Goal: Task Accomplishment & Management: Manage account settings

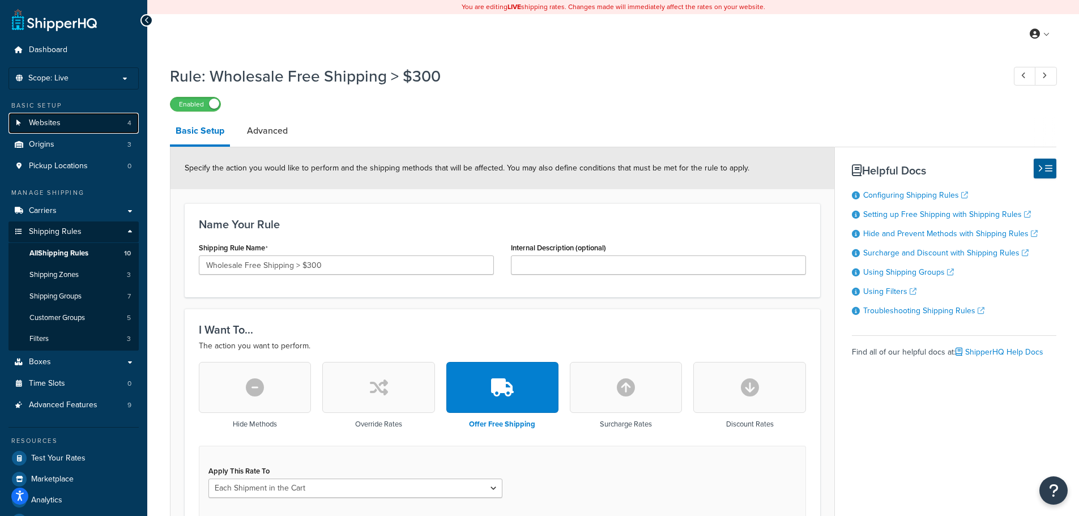
click at [68, 122] on link "Websites 4" at bounding box center [73, 123] width 130 height 21
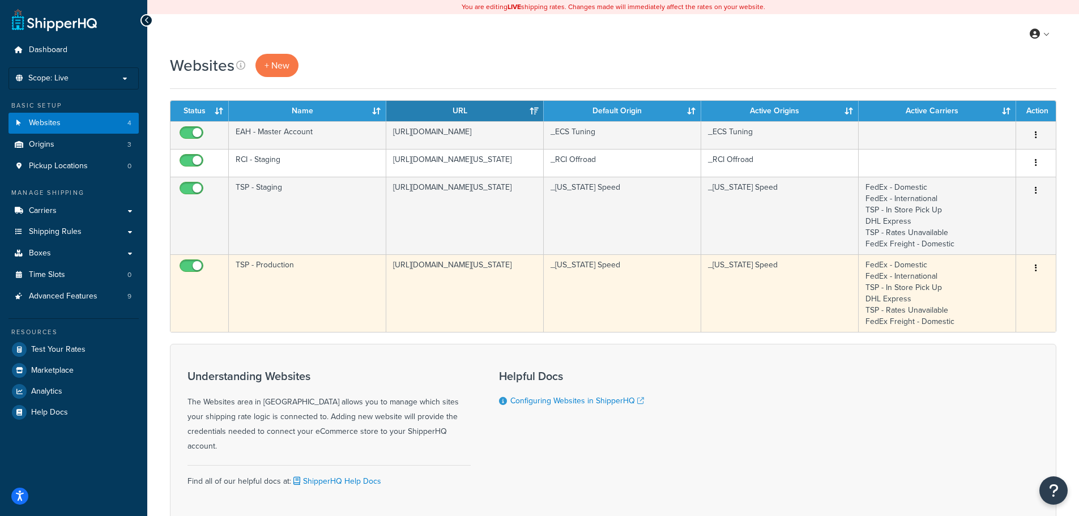
click at [313, 266] on td "TSP - Production" at bounding box center [307, 293] width 157 height 78
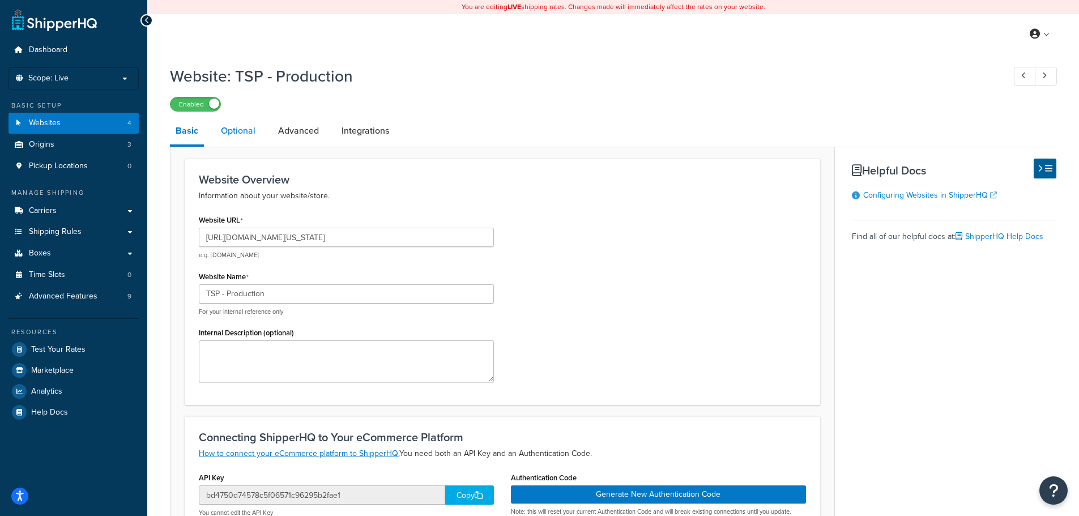
click at [233, 131] on link "Optional" at bounding box center [238, 130] width 46 height 27
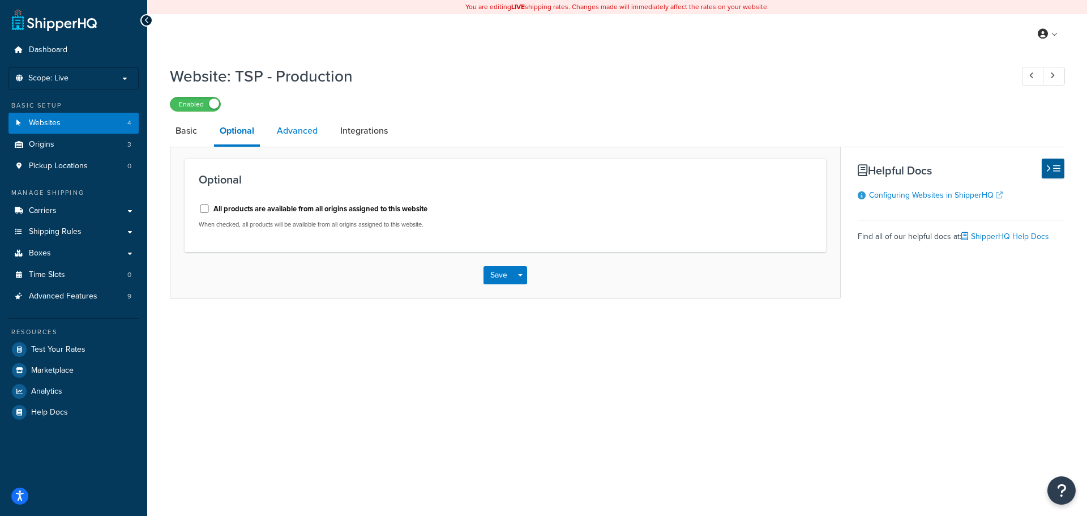
click at [308, 129] on link "Advanced" at bounding box center [297, 130] width 52 height 27
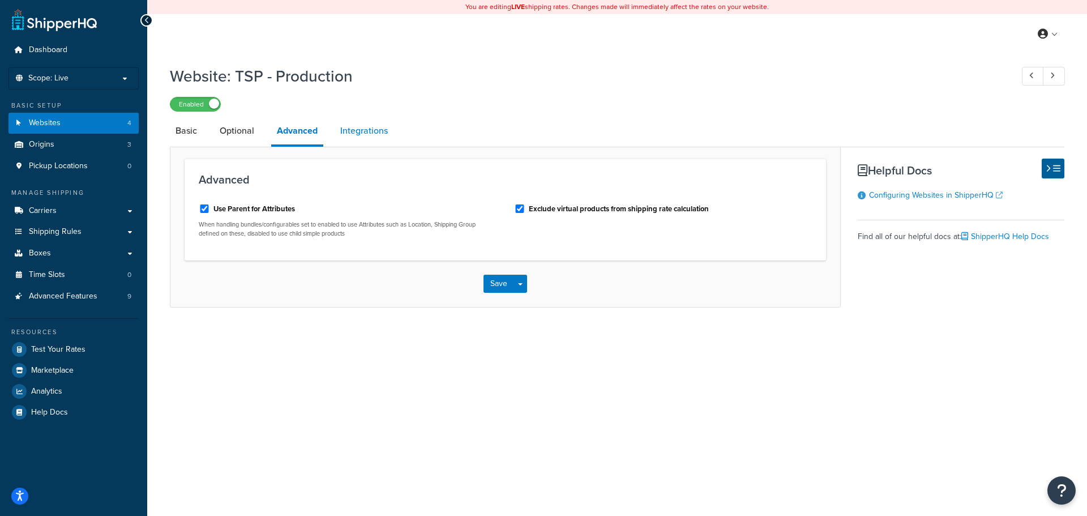
click at [372, 134] on link "Integrations" at bounding box center [364, 130] width 59 height 27
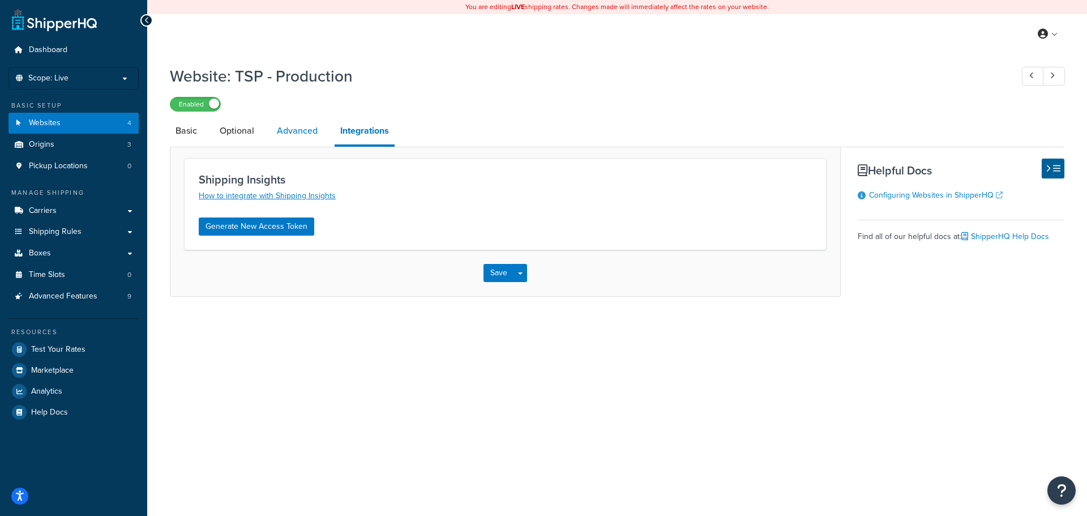
click at [304, 126] on link "Advanced" at bounding box center [297, 130] width 52 height 27
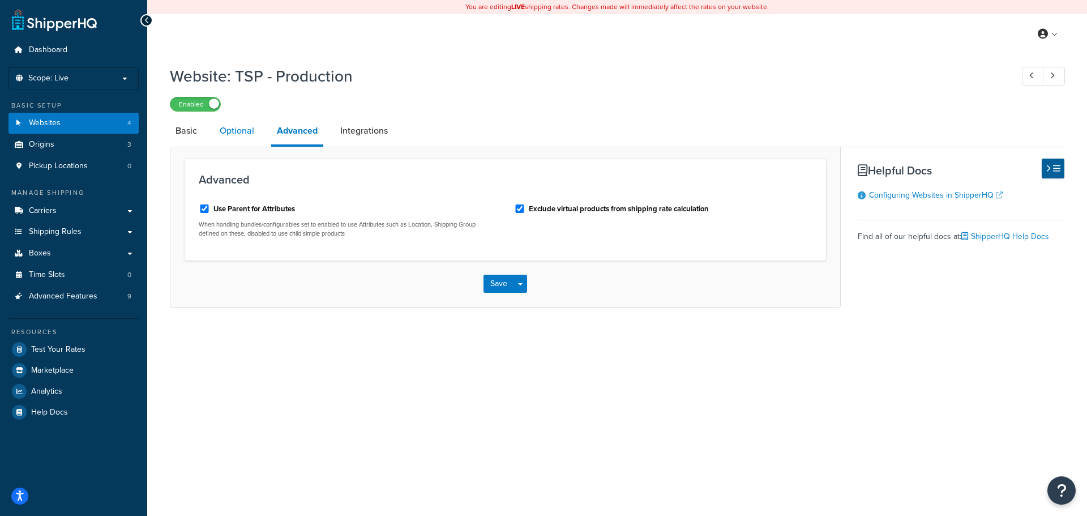
click at [249, 127] on link "Optional" at bounding box center [237, 130] width 46 height 27
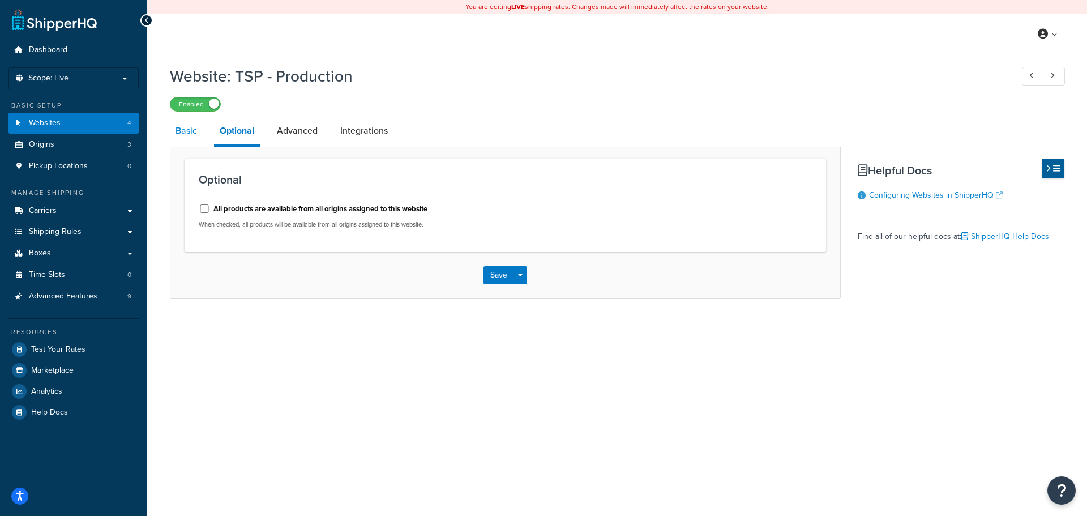
click at [180, 129] on link "Basic" at bounding box center [186, 130] width 33 height 27
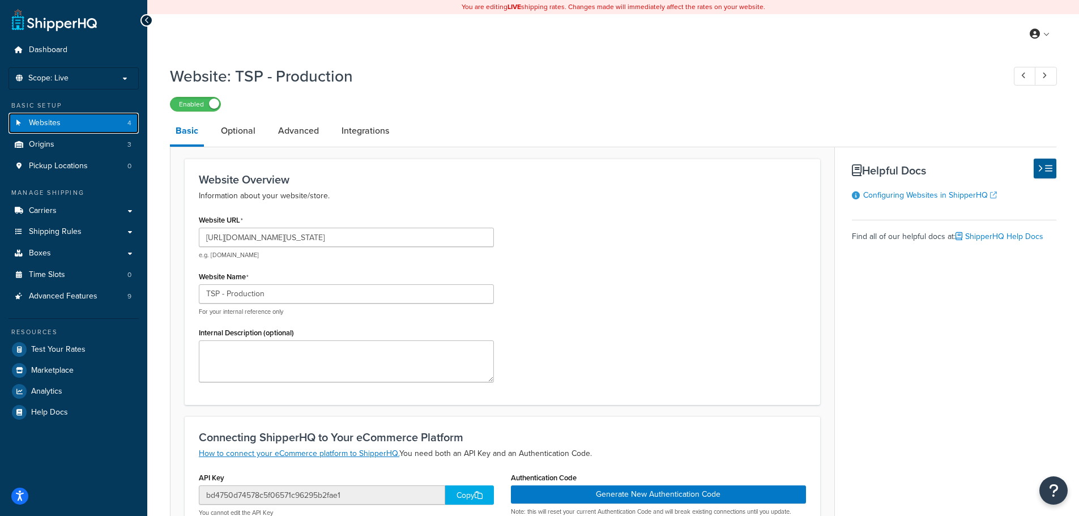
click at [90, 121] on link "Websites 4" at bounding box center [73, 123] width 130 height 21
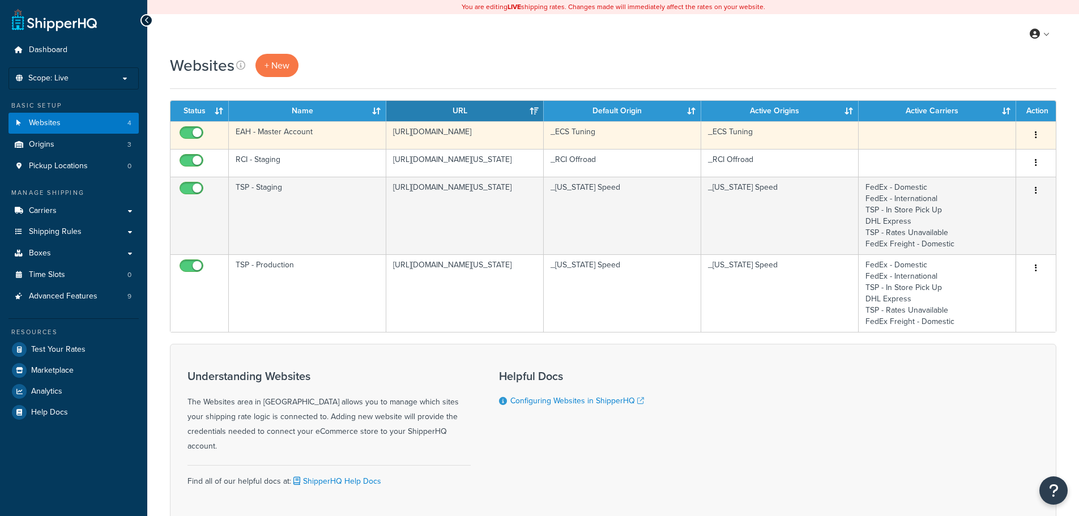
click at [275, 133] on td "EAH - Master Account" at bounding box center [307, 135] width 157 height 28
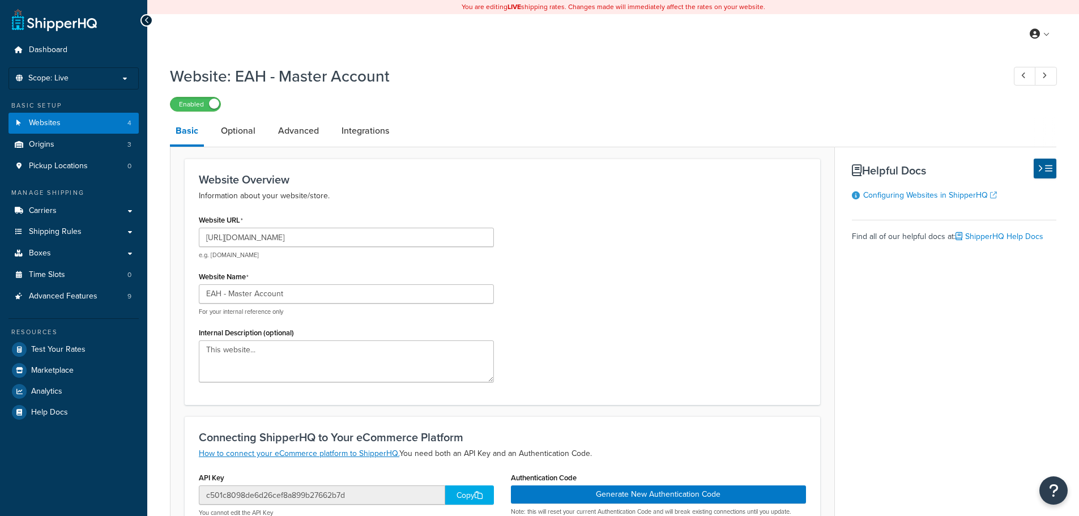
select select "170621"
click at [237, 132] on link "Optional" at bounding box center [238, 130] width 46 height 27
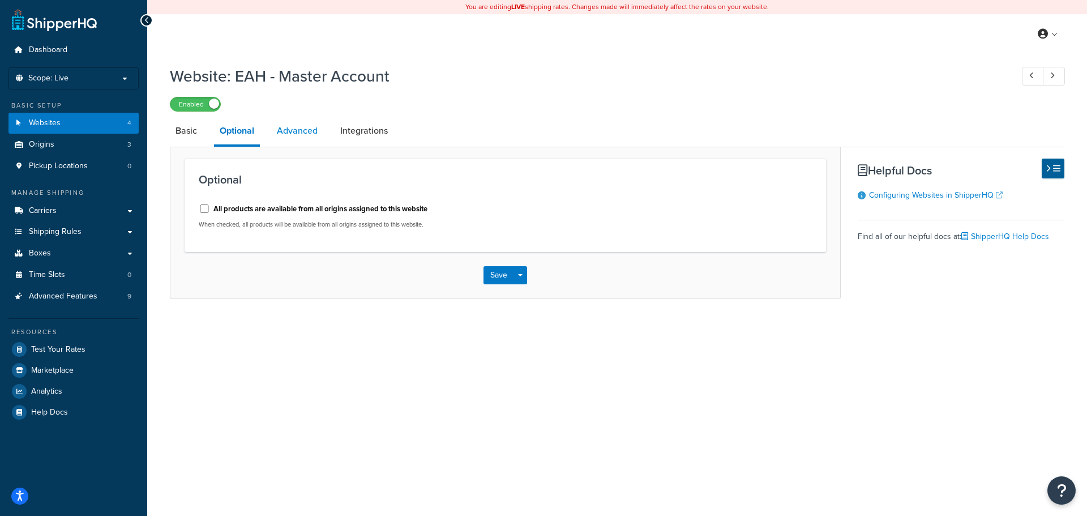
click at [278, 131] on link "Advanced" at bounding box center [297, 130] width 52 height 27
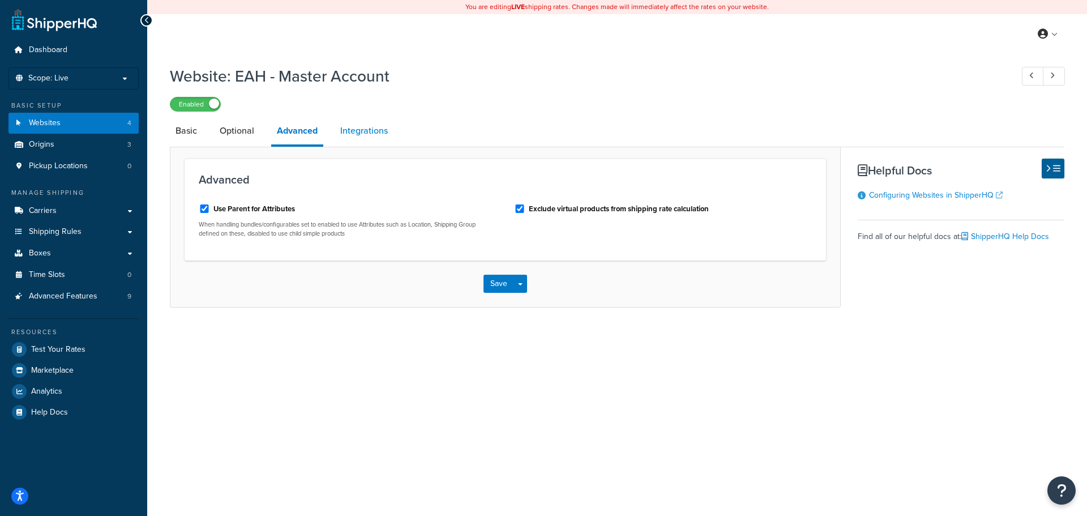
click at [368, 131] on link "Integrations" at bounding box center [364, 130] width 59 height 27
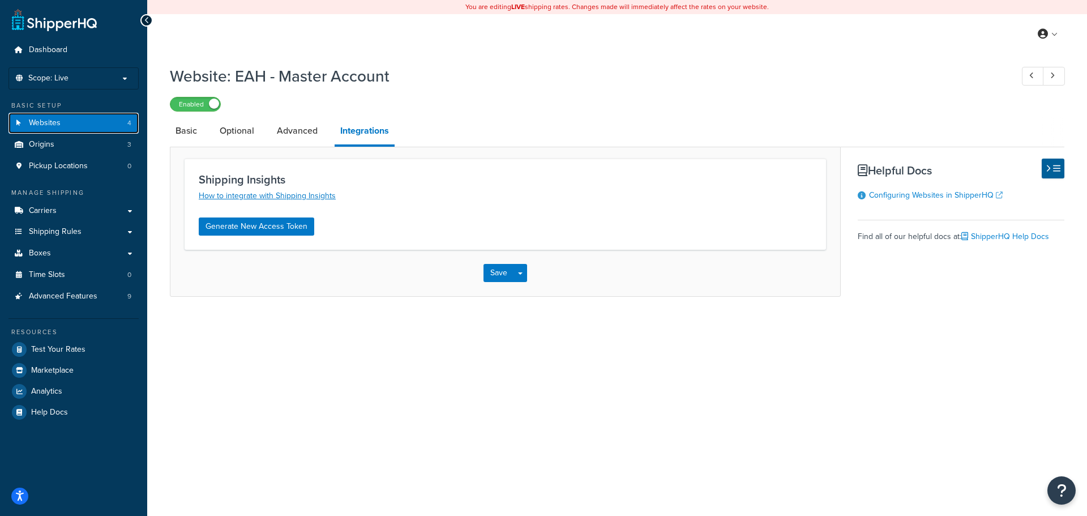
click at [101, 122] on link "Websites 4" at bounding box center [73, 123] width 130 height 21
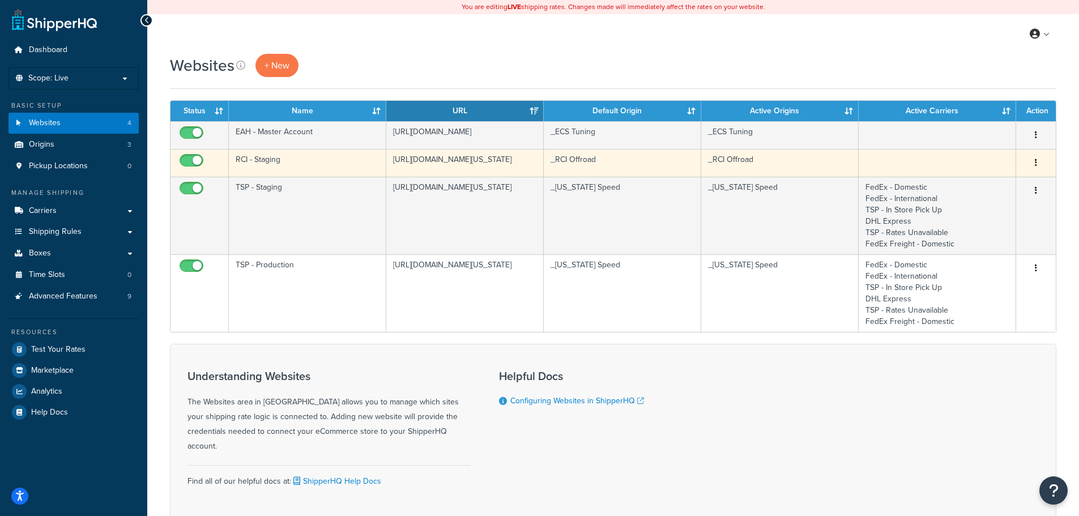
click at [302, 164] on td "RCI - Staging" at bounding box center [307, 163] width 157 height 28
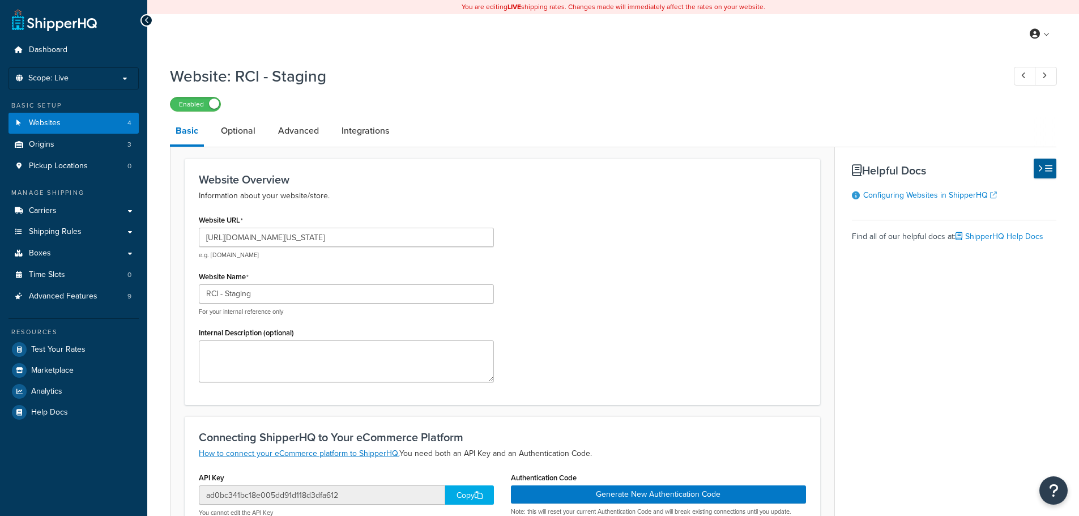
select select "170619"
click at [346, 131] on link "Integrations" at bounding box center [365, 130] width 59 height 27
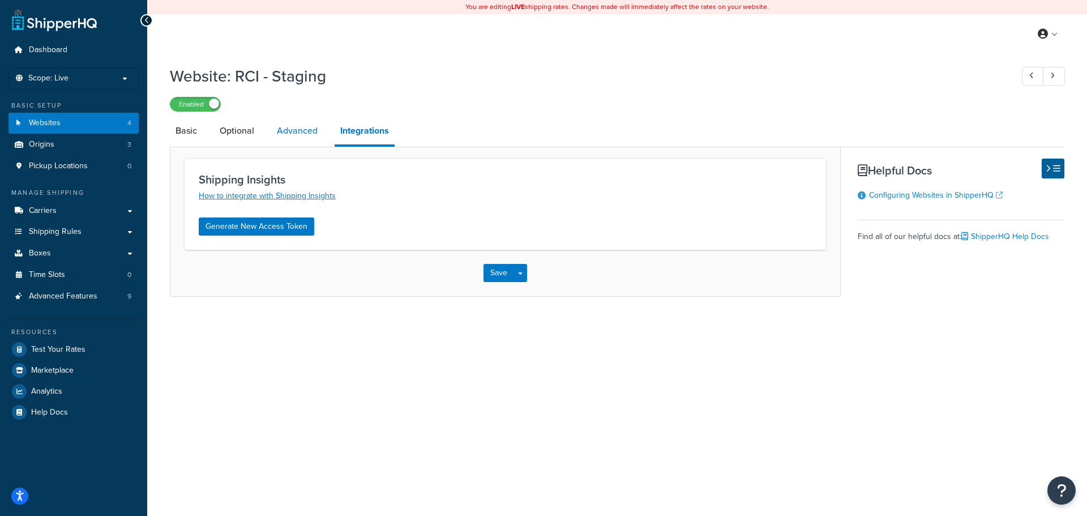
click at [297, 134] on link "Advanced" at bounding box center [297, 130] width 52 height 27
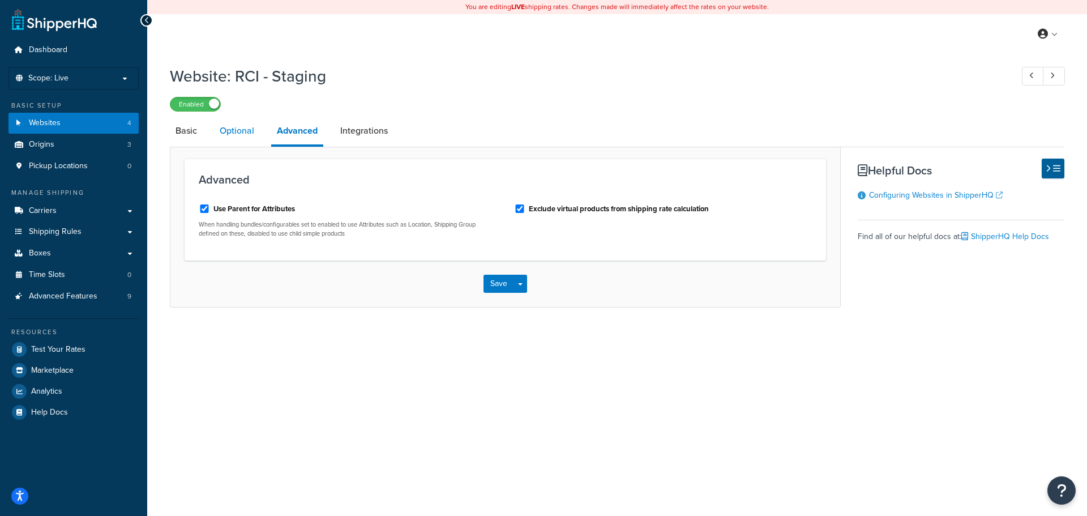
click at [231, 136] on link "Optional" at bounding box center [237, 130] width 46 height 27
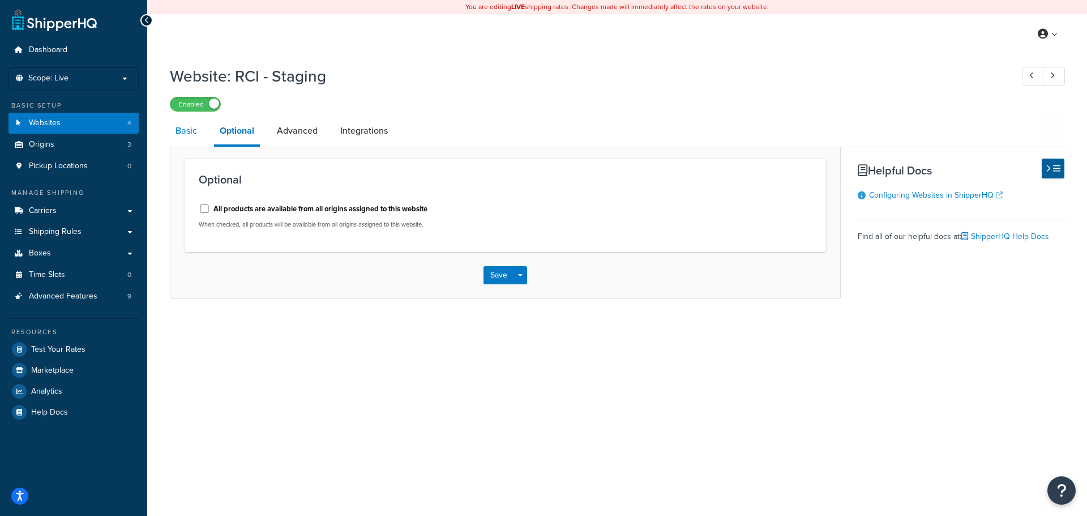
click at [192, 135] on link "Basic" at bounding box center [186, 130] width 33 height 27
select select "170619"
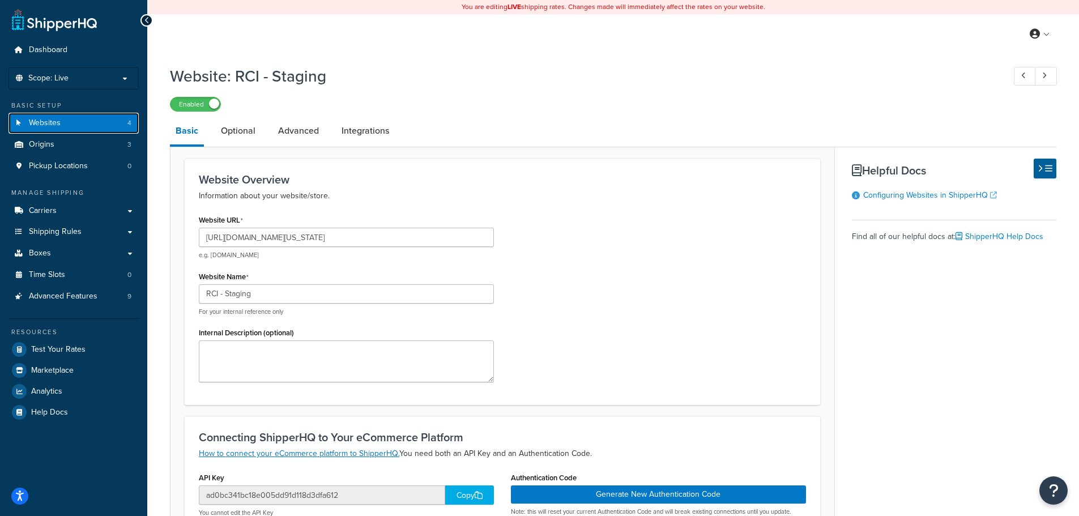
click at [81, 120] on link "Websites 4" at bounding box center [73, 123] width 130 height 21
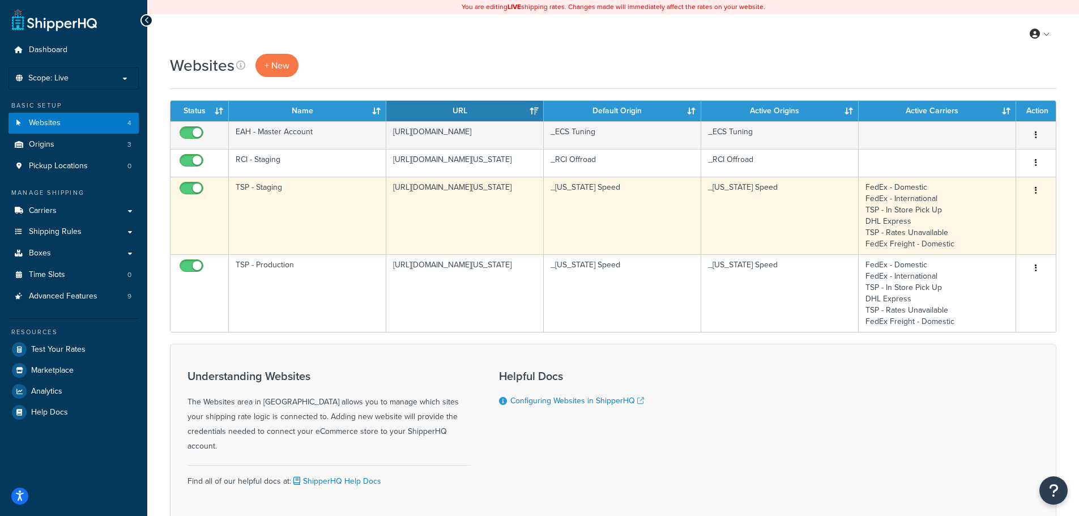
click at [285, 187] on td "TSP - Staging" at bounding box center [307, 216] width 157 height 78
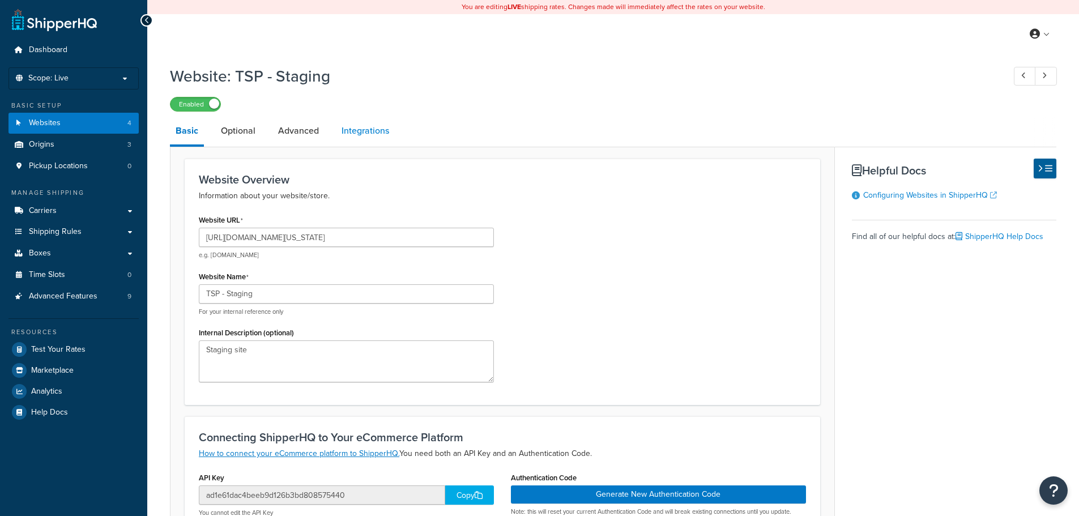
click at [377, 139] on link "Integrations" at bounding box center [365, 130] width 59 height 27
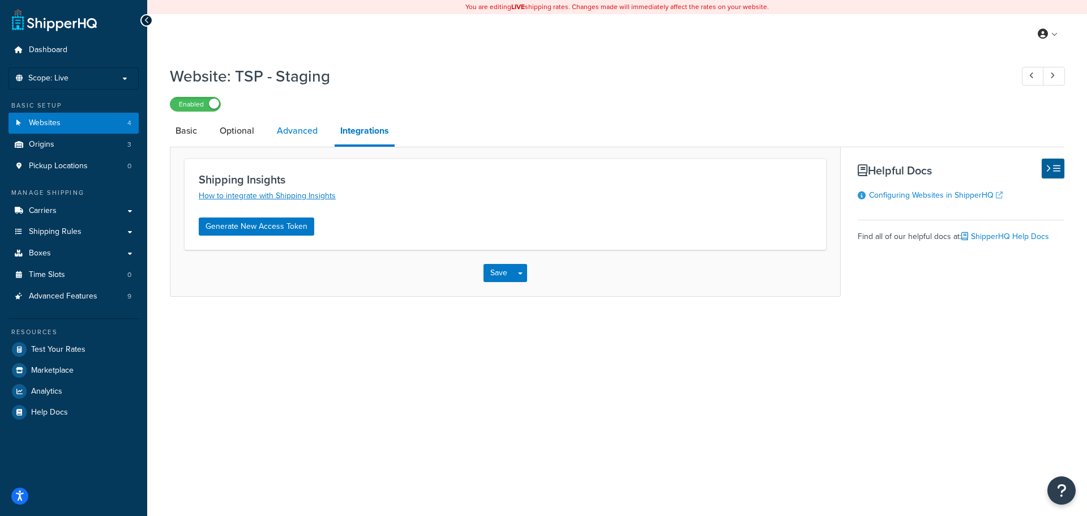
click at [302, 125] on link "Advanced" at bounding box center [297, 130] width 52 height 27
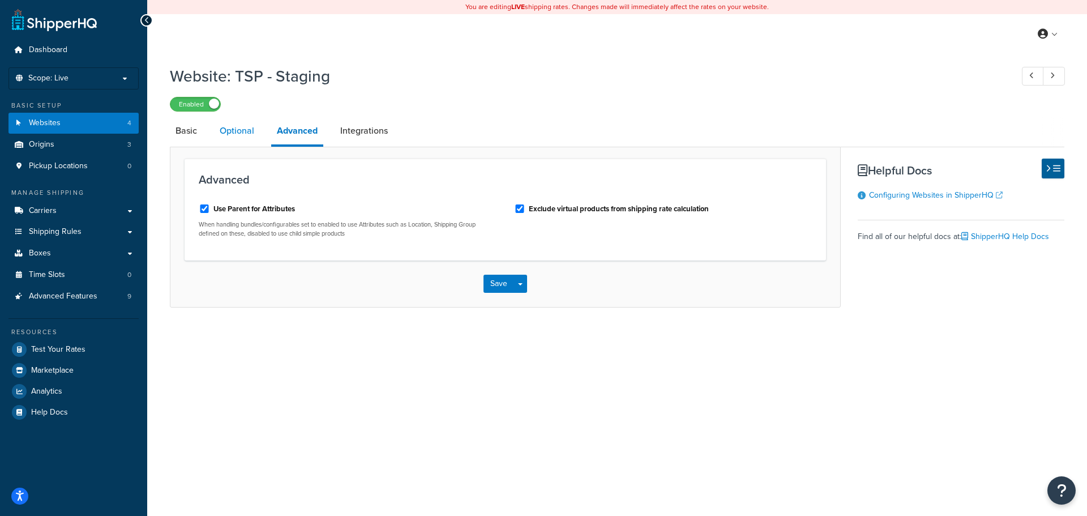
click at [244, 125] on link "Optional" at bounding box center [237, 130] width 46 height 27
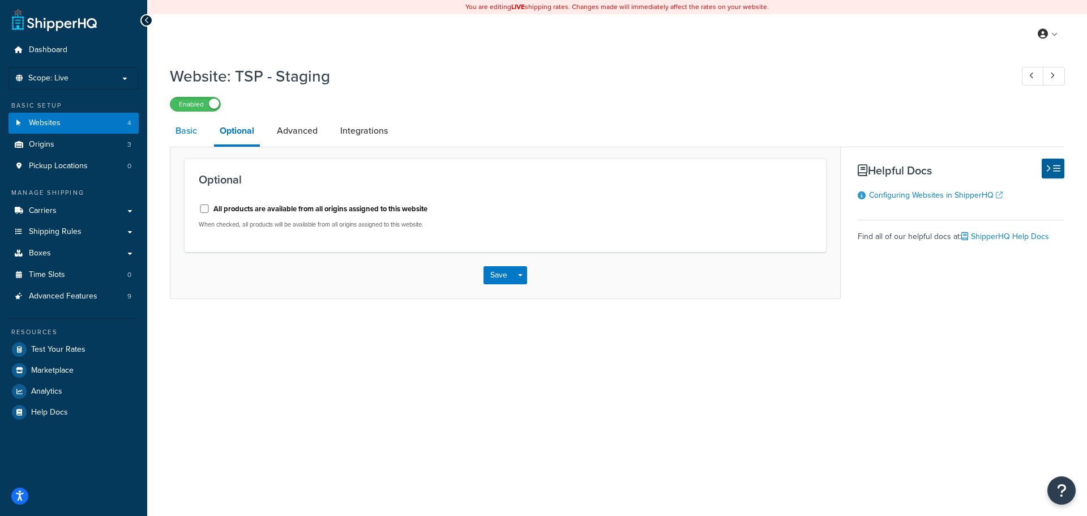
click at [184, 133] on link "Basic" at bounding box center [186, 130] width 33 height 27
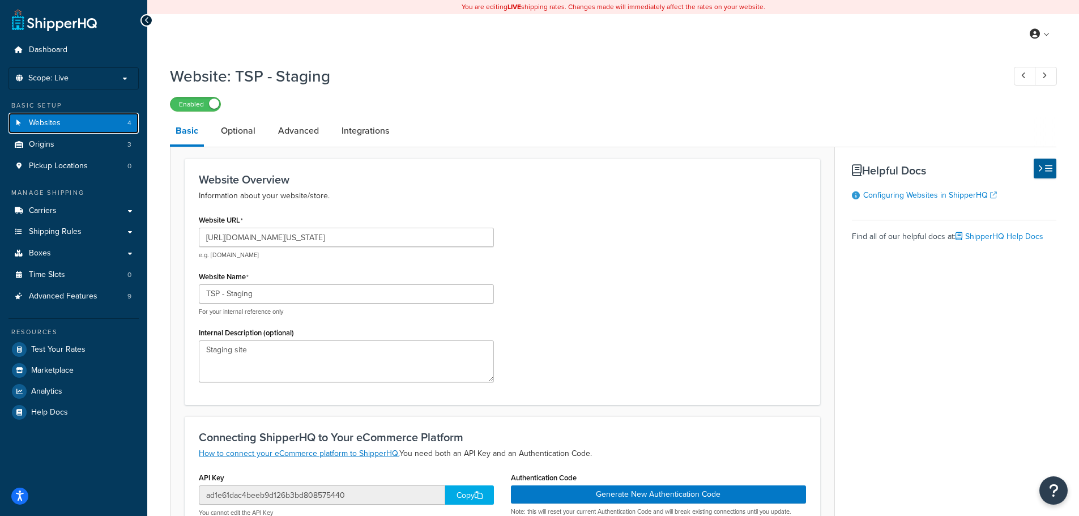
click at [93, 121] on link "Websites 4" at bounding box center [73, 123] width 130 height 21
